Goal: Obtain resource: Download file/media

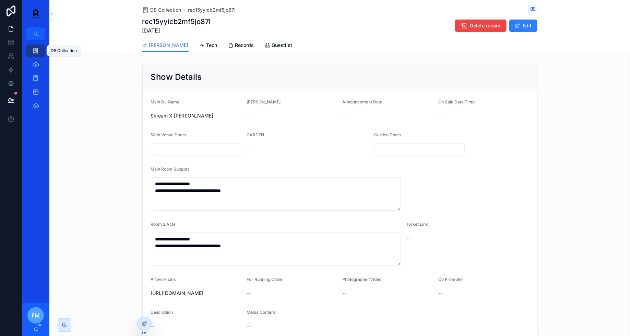
click at [37, 51] on icon "scrollable content" at bounding box center [35, 50] width 7 height 7
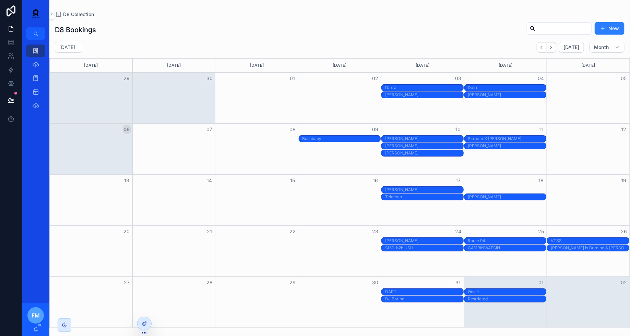
click at [503, 188] on div "Teletech day 2" at bounding box center [507, 189] width 78 height 5
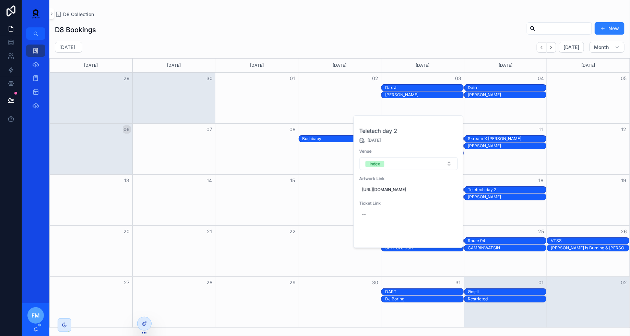
click at [438, 240] on span "Open" at bounding box center [439, 236] width 13 height 6
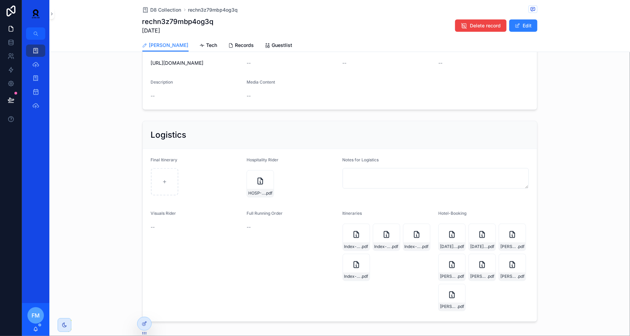
scroll to position [363, 0]
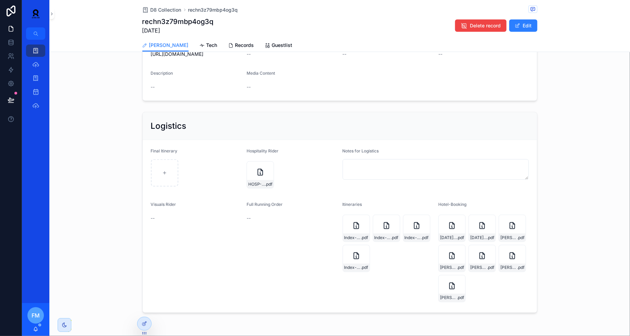
click at [206, 48] on span "Tech" at bounding box center [211, 45] width 11 height 7
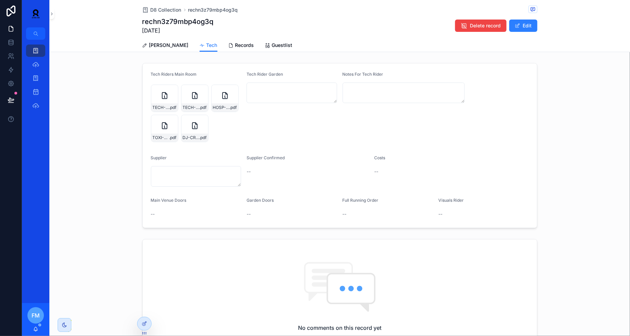
click at [165, 101] on div "TECH-RIDER-AFEM-SYKO .pdf" at bounding box center [164, 98] width 27 height 27
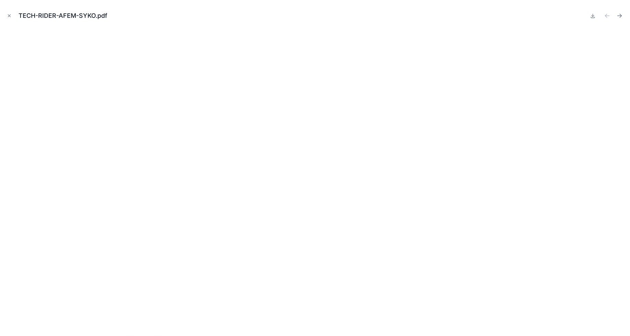
click at [9, 17] on icon "Close modal" at bounding box center [9, 15] width 5 height 5
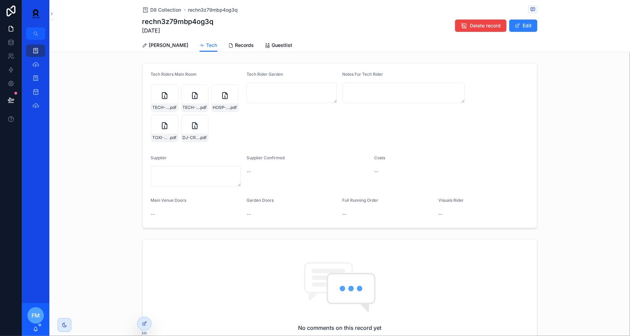
click at [157, 42] on span "[PERSON_NAME]" at bounding box center [168, 45] width 39 height 7
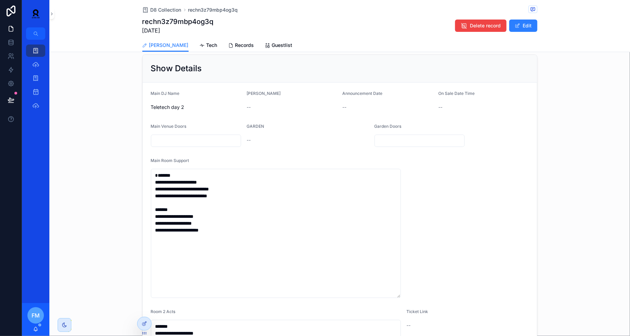
scroll to position [11, 0]
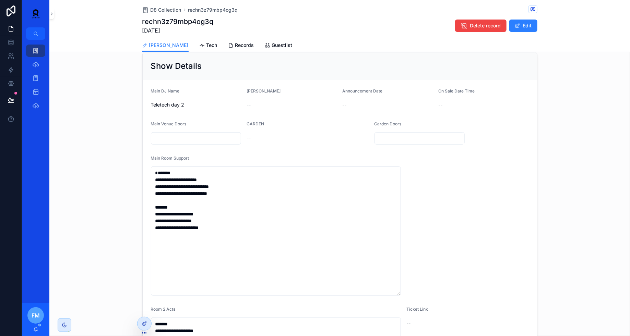
click at [206, 45] on span "Tech" at bounding box center [211, 45] width 11 height 7
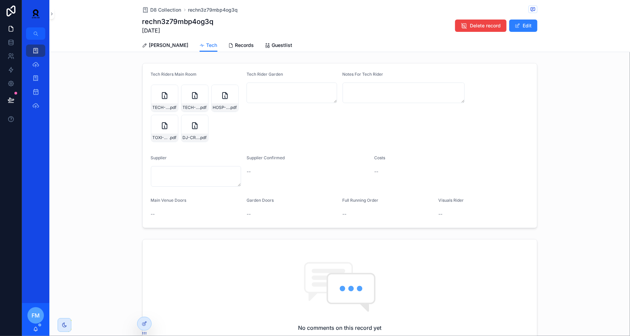
click at [533, 28] on button "Edit" at bounding box center [523, 26] width 28 height 12
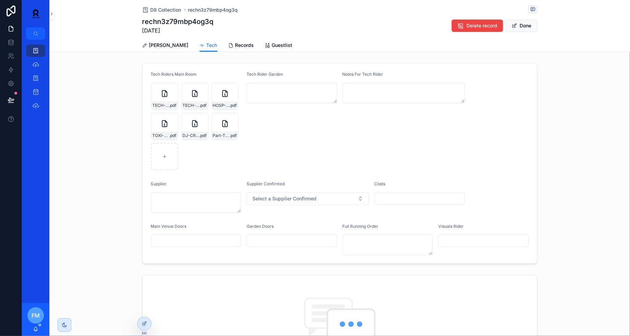
click at [228, 49] on link "Records" at bounding box center [241, 46] width 26 height 14
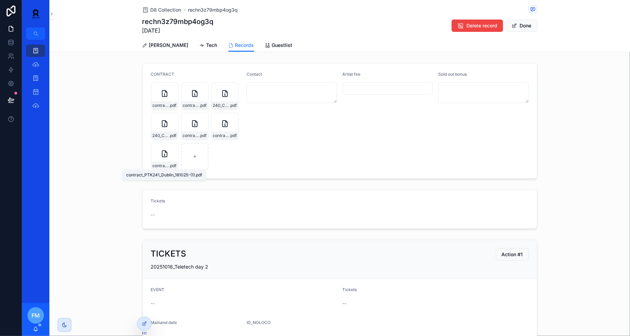
click at [165, 164] on span "contract_PTK241_Dublin_181025-(1)" at bounding box center [161, 165] width 17 height 5
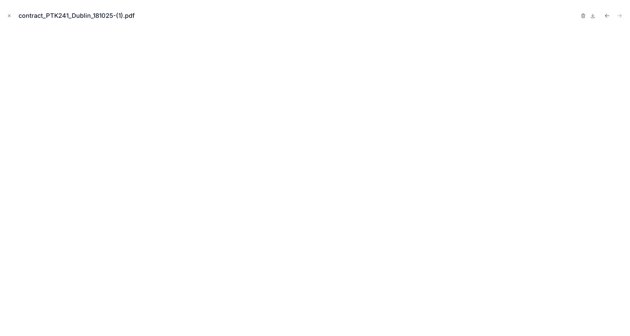
click at [11, 14] on icon "Close modal" at bounding box center [9, 15] width 5 height 5
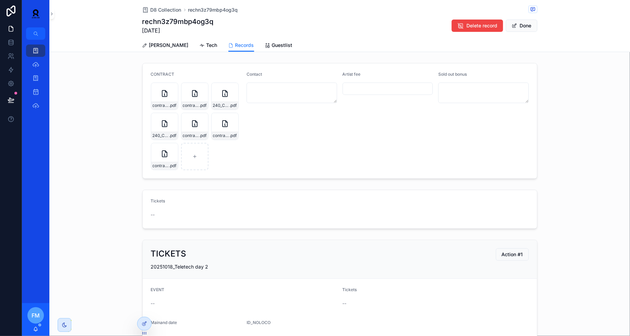
click at [155, 97] on div "contract_cleaver_2025-013-(1) .pdf" at bounding box center [164, 96] width 27 height 27
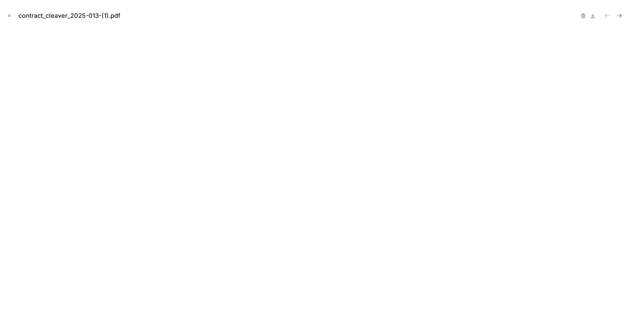
click at [10, 14] on icon "Close modal" at bounding box center [9, 15] width 5 height 5
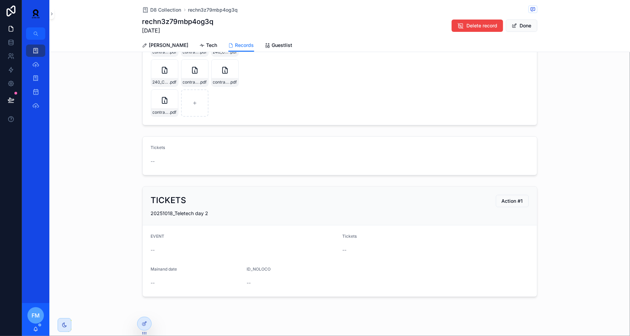
scroll to position [60, 0]
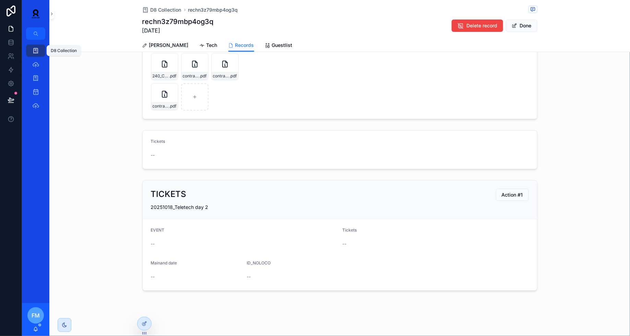
click at [41, 51] on link "D8 Collection" at bounding box center [35, 51] width 19 height 12
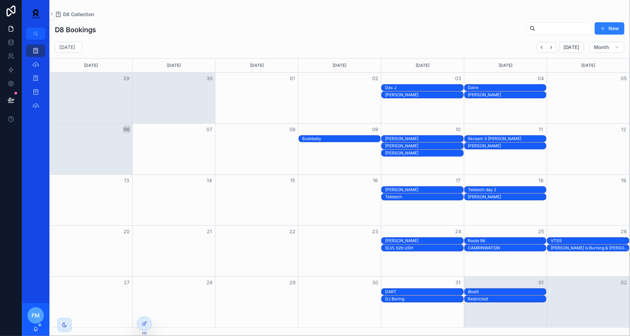
click at [415, 194] on div "Teletech" at bounding box center [424, 196] width 78 height 5
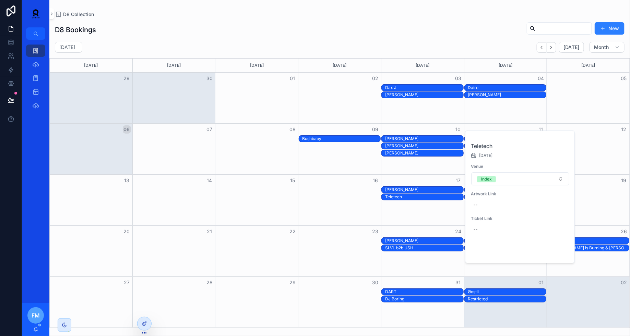
click at [558, 253] on button "Open" at bounding box center [555, 251] width 30 height 11
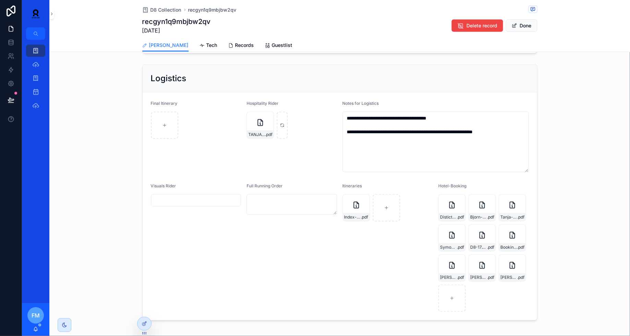
scroll to position [374, 0]
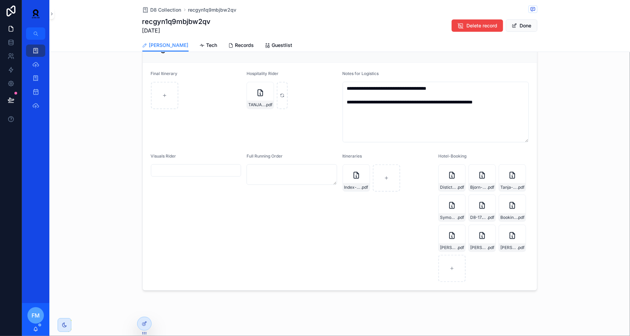
click at [0, 0] on icon "scrollable content" at bounding box center [0, 0] width 0 height 0
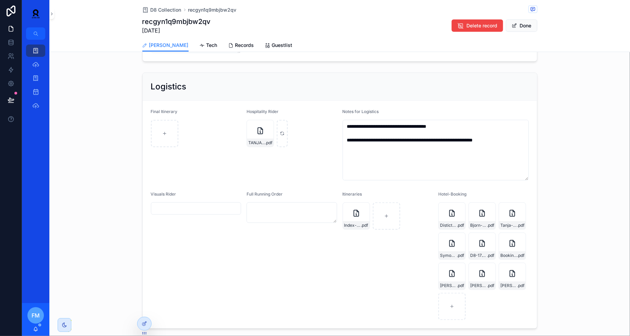
scroll to position [336, 0]
click at [504, 214] on div "Tanja-17.10.2025 .pdf" at bounding box center [511, 215] width 27 height 27
